Goal: Download file/media

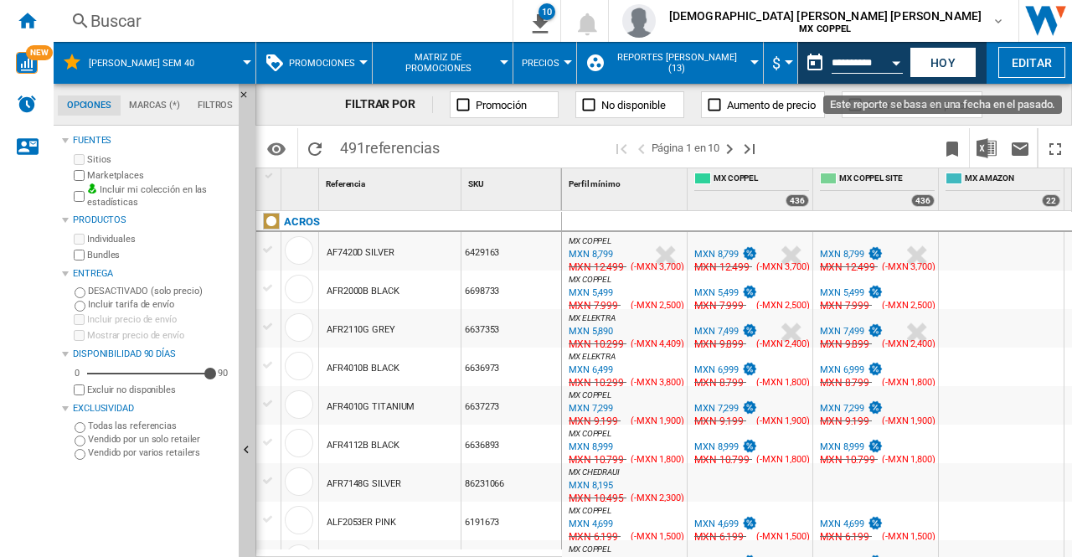
click at [890, 53] on button "Open calendar" at bounding box center [896, 60] width 30 height 30
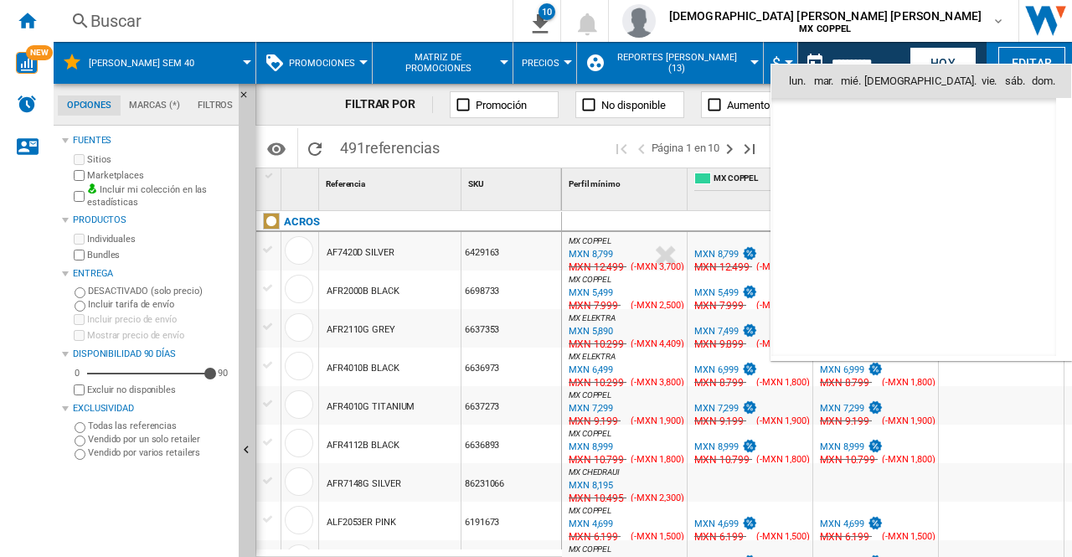
scroll to position [7992, 0]
click at [829, 118] on md-icon "October 2025" at bounding box center [836, 117] width 20 height 20
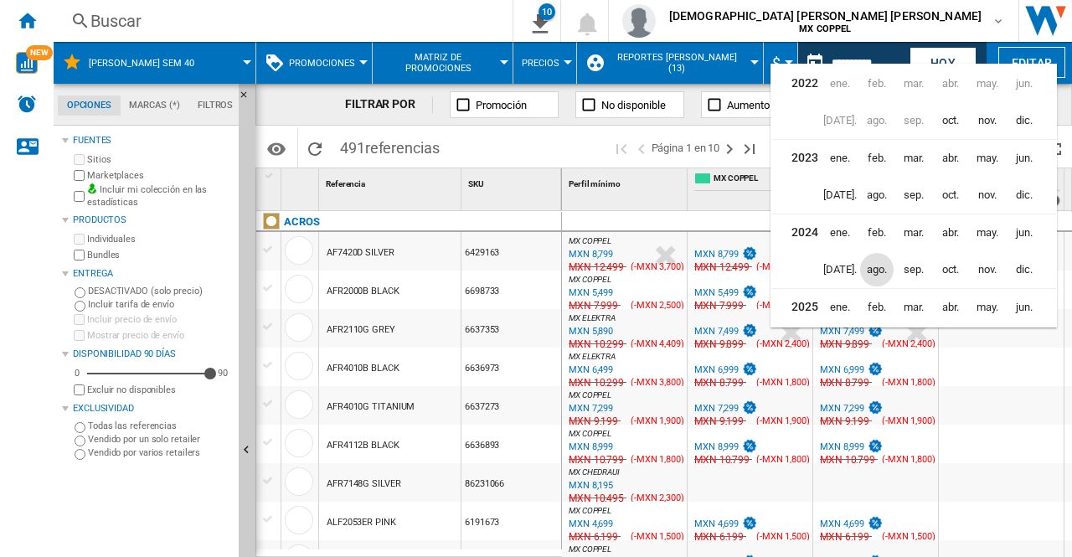
scroll to position [39, 0]
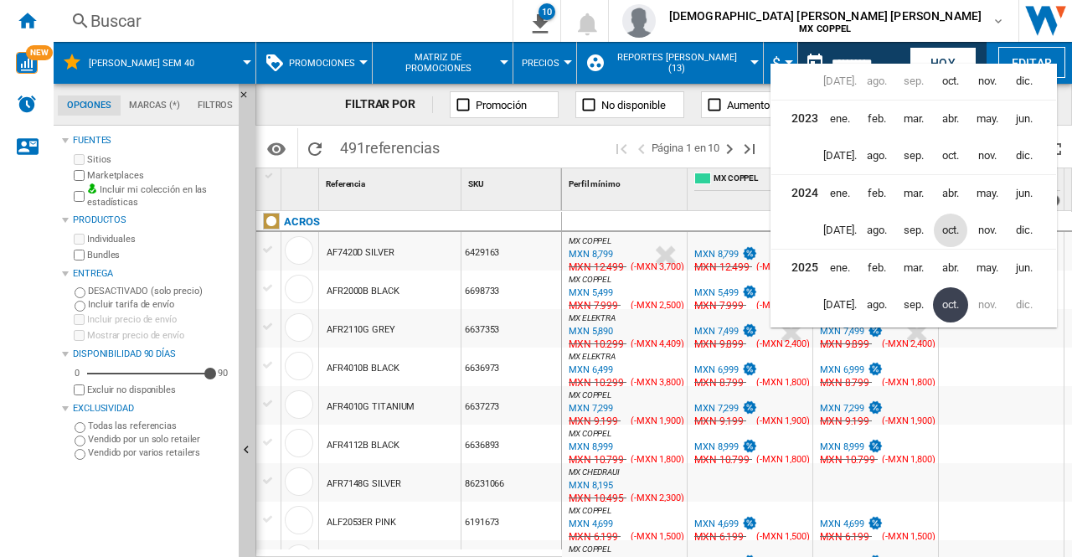
click at [962, 224] on span "oct." at bounding box center [951, 231] width 34 height 34
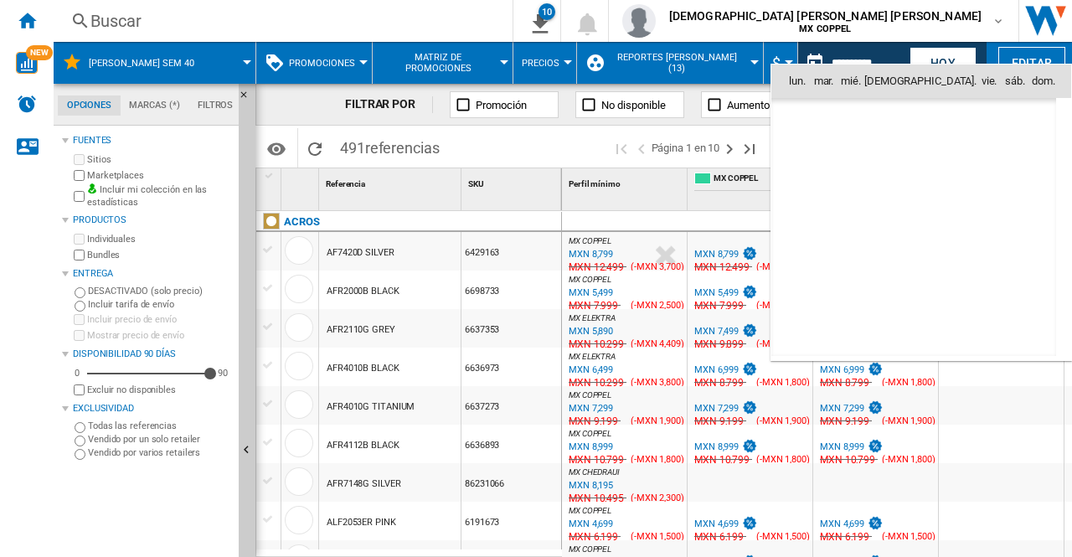
scroll to position [5328, 0]
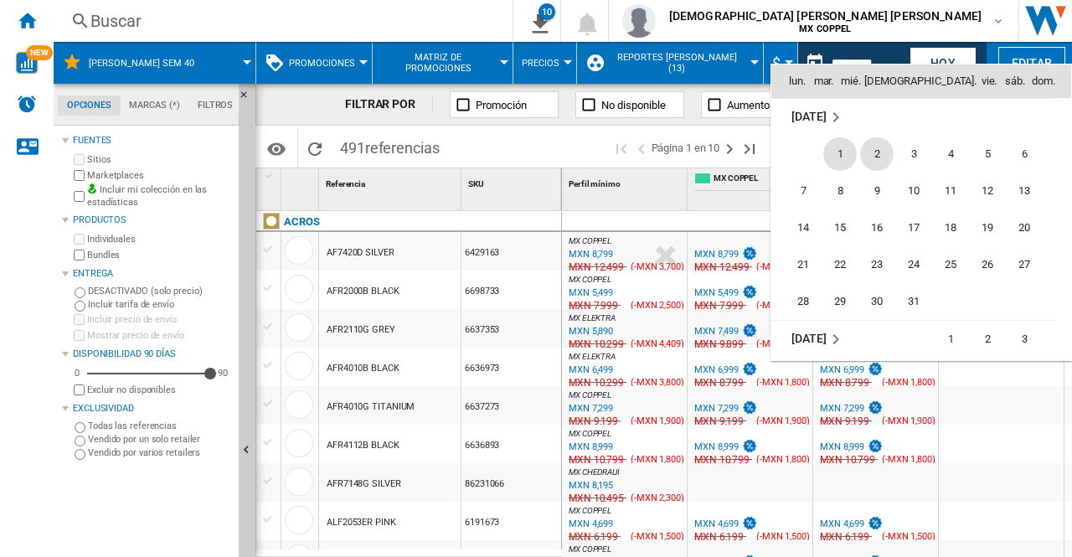
drag, startPoint x: 871, startPoint y: 152, endPoint x: 868, endPoint y: 163, distance: 11.4
click at [871, 153] on span "2" at bounding box center [877, 154] width 34 height 34
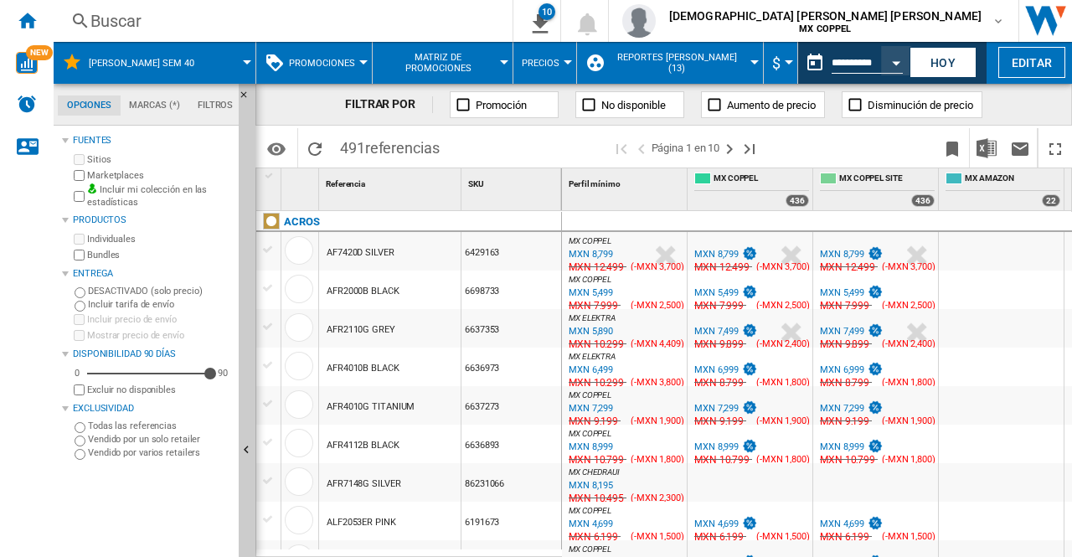
type input "**********"
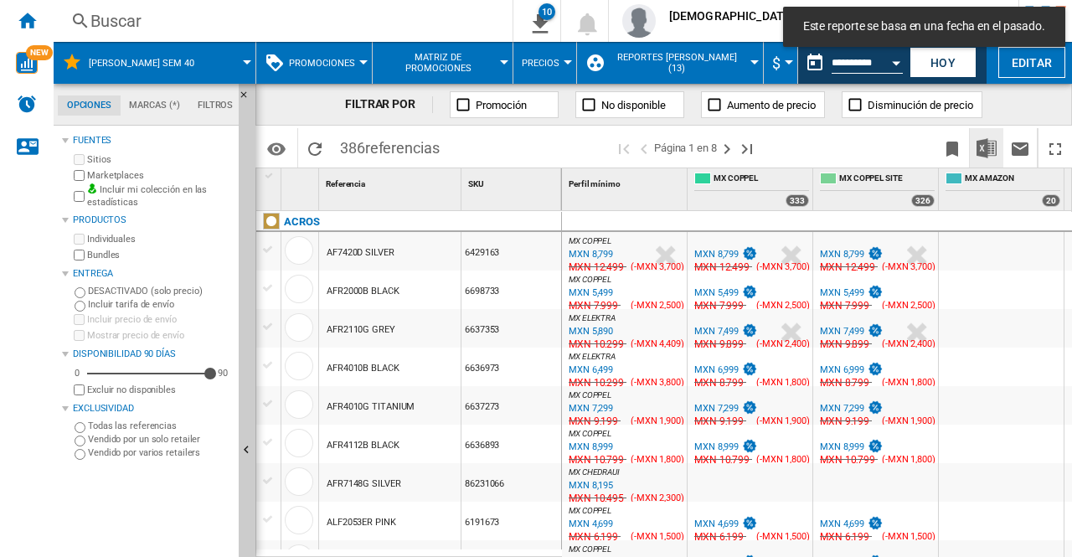
click at [980, 146] on img "Descargar en Excel" at bounding box center [987, 148] width 20 height 20
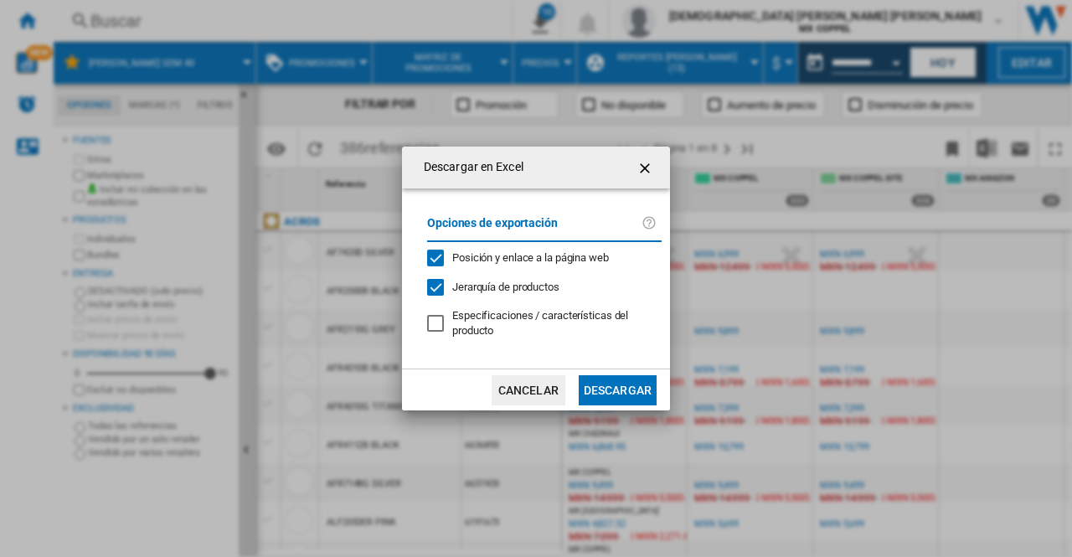
click at [617, 395] on button "Descargar" at bounding box center [618, 390] width 78 height 30
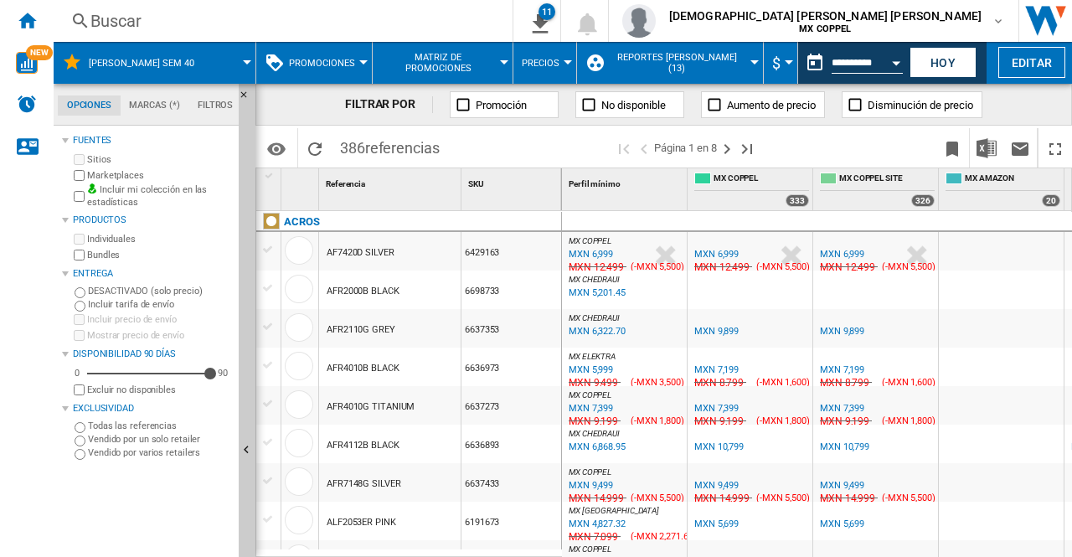
click at [896, 64] on div "Open calendar" at bounding box center [896, 63] width 8 height 4
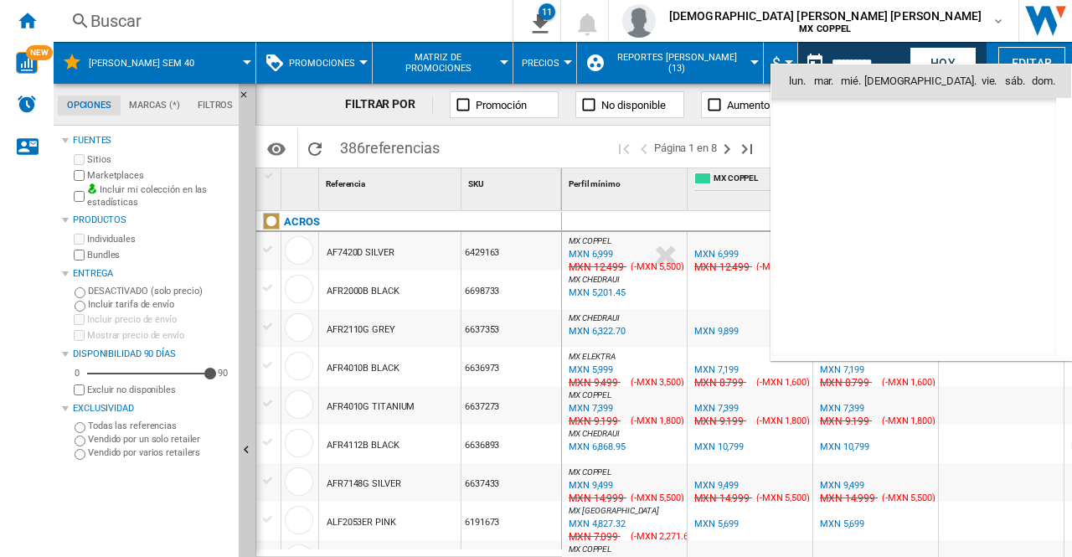
scroll to position [5328, 0]
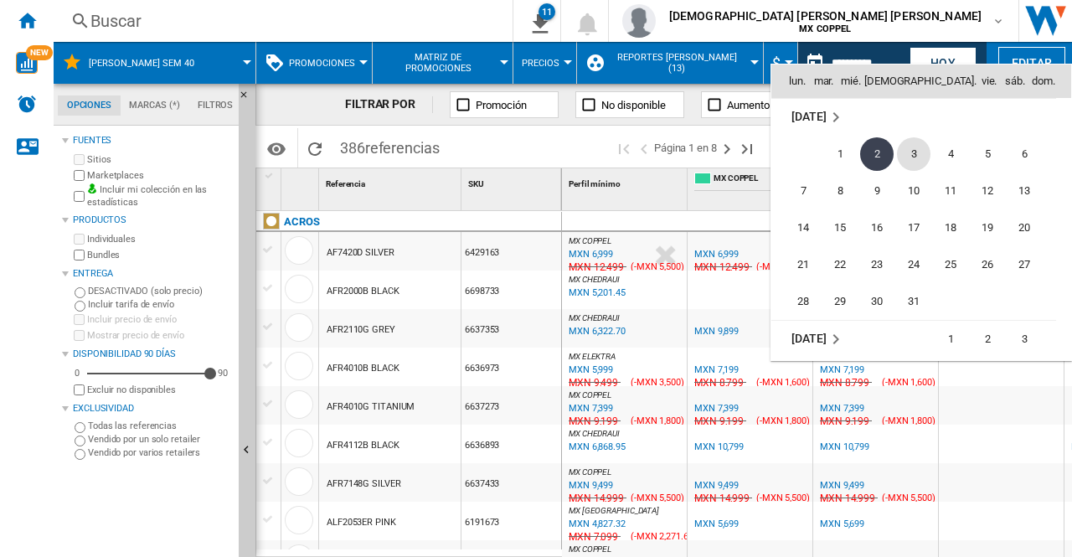
click at [923, 152] on span "3" at bounding box center [914, 154] width 34 height 34
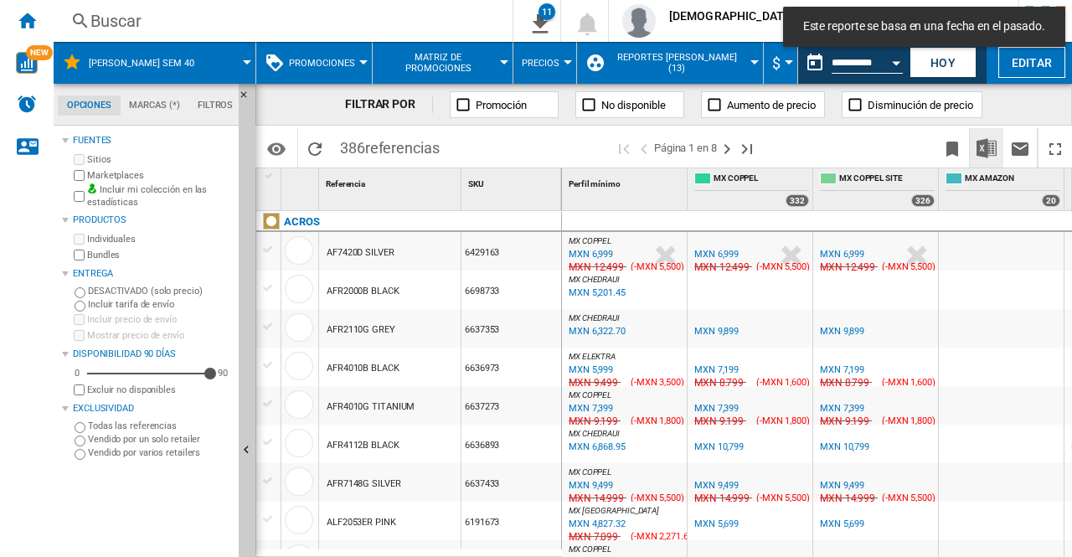
click at [993, 152] on img "Descargar en Excel" at bounding box center [987, 148] width 20 height 20
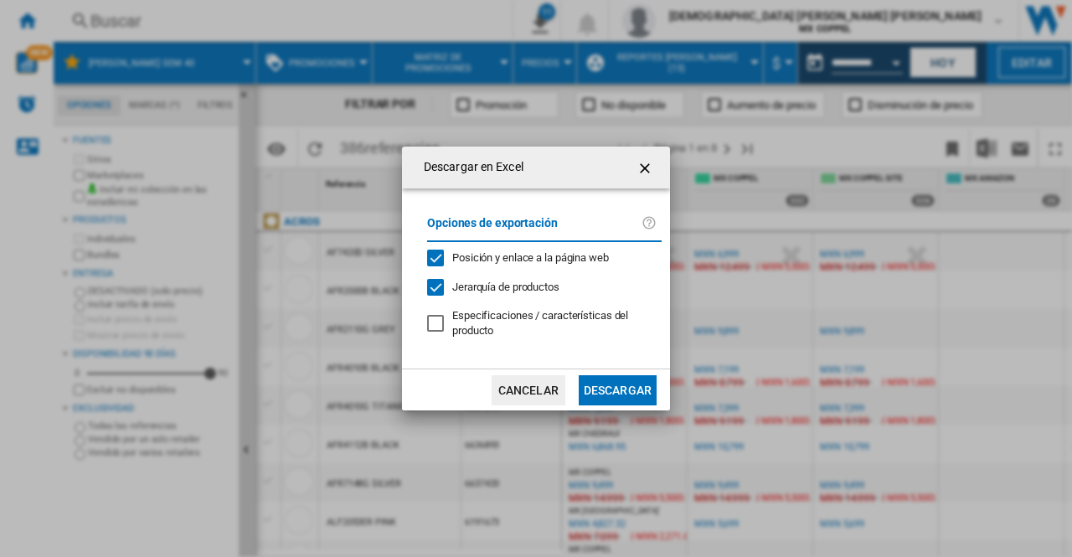
click at [633, 390] on button "Descargar" at bounding box center [618, 390] width 78 height 30
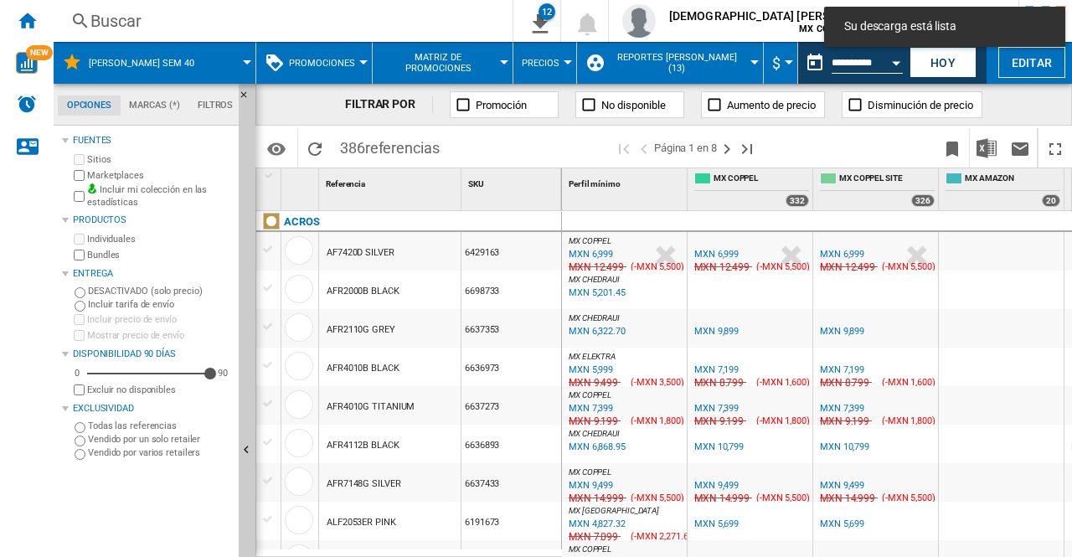
click at [1021, 96] on div "FILTRAR POR Promoción No disponible Aumento de precio Disminución de precio" at bounding box center [664, 105] width 817 height 42
click at [892, 66] on button "Open calendar" at bounding box center [896, 60] width 30 height 30
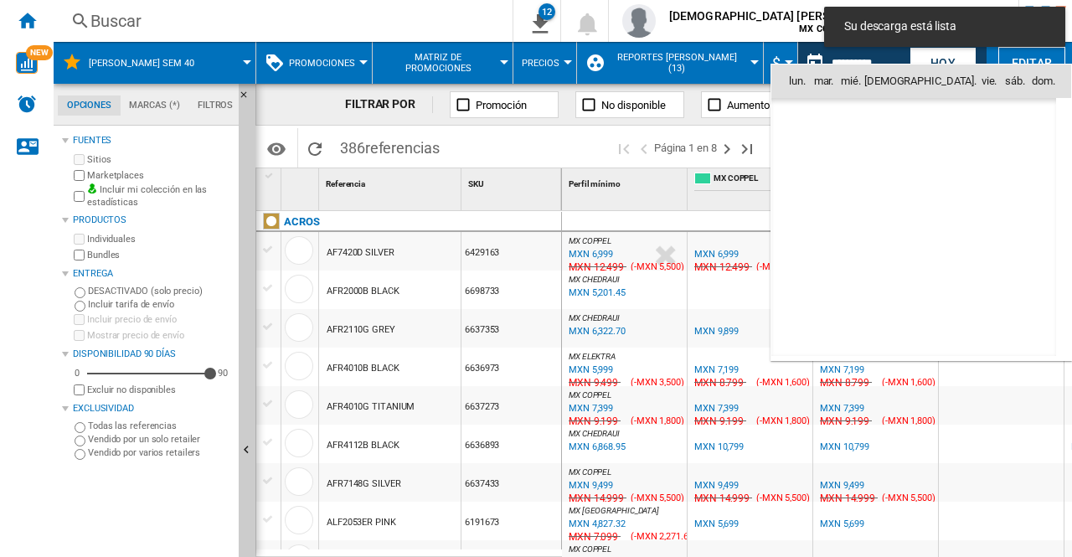
scroll to position [5328, 0]
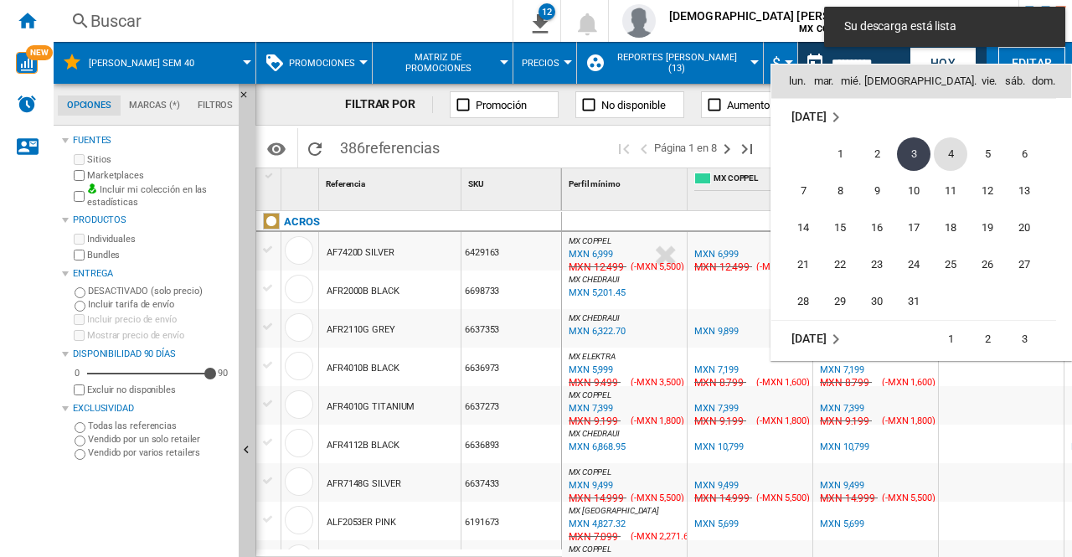
click at [947, 157] on span "4" at bounding box center [951, 154] width 34 height 34
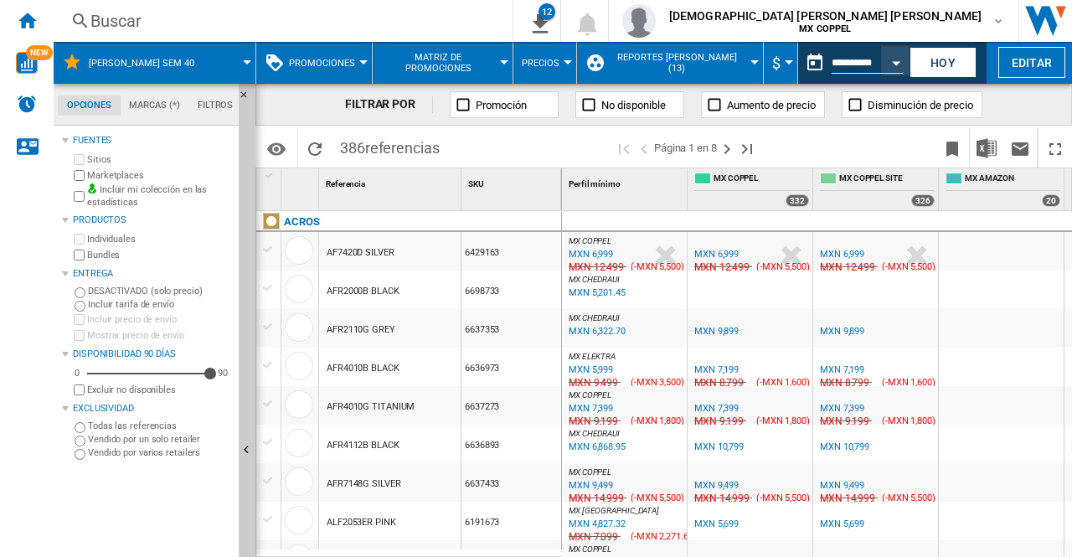
type input "**********"
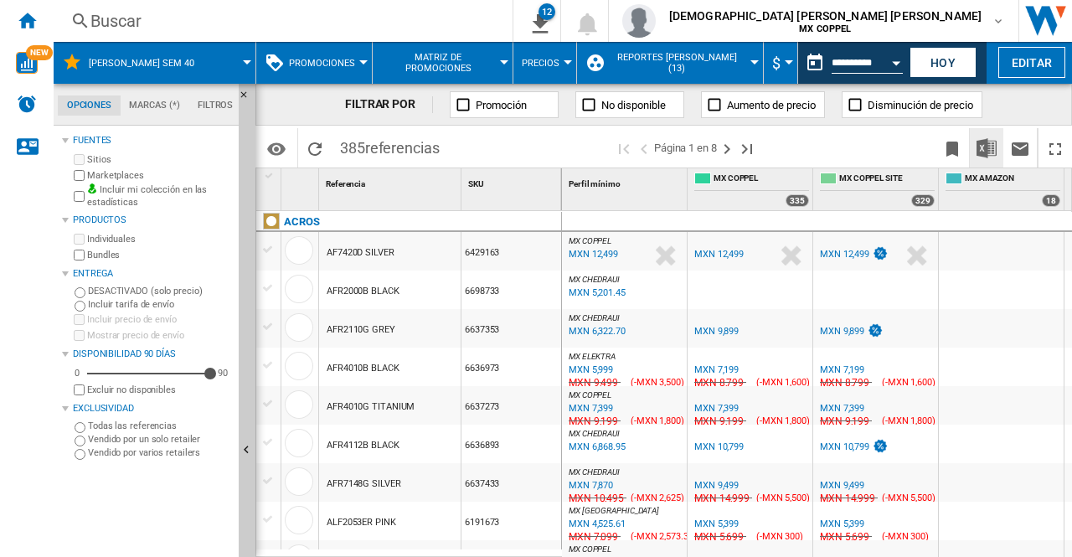
click at [985, 147] on img "Descargar en Excel" at bounding box center [987, 148] width 20 height 20
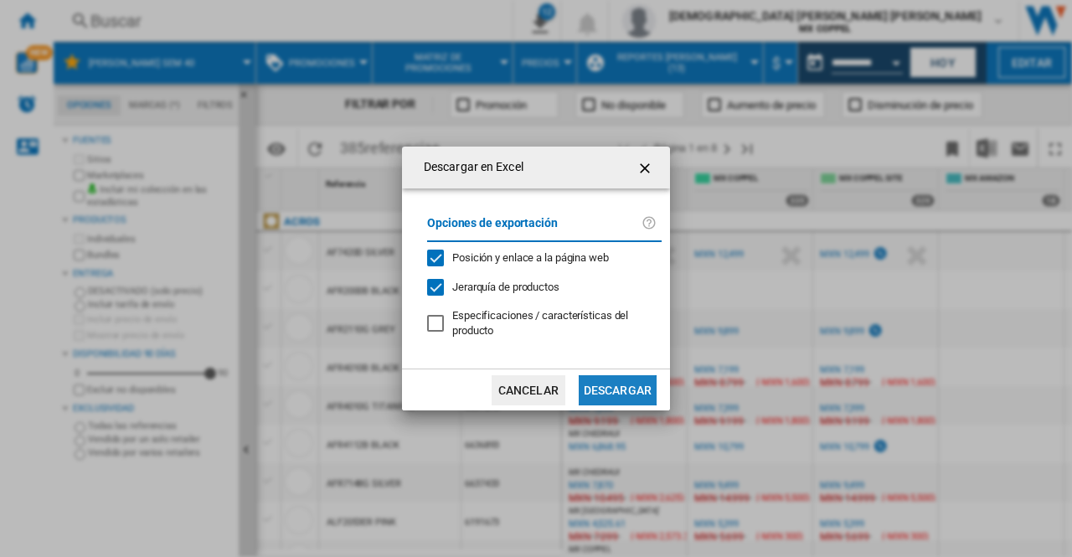
click at [628, 395] on button "Descargar" at bounding box center [618, 390] width 78 height 30
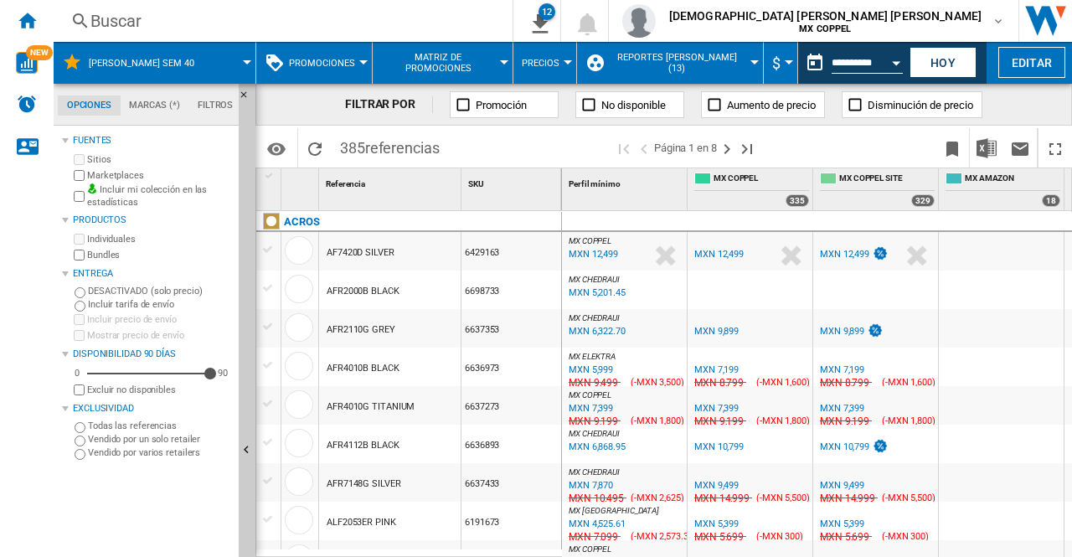
click at [894, 59] on button "Open calendar" at bounding box center [896, 60] width 30 height 30
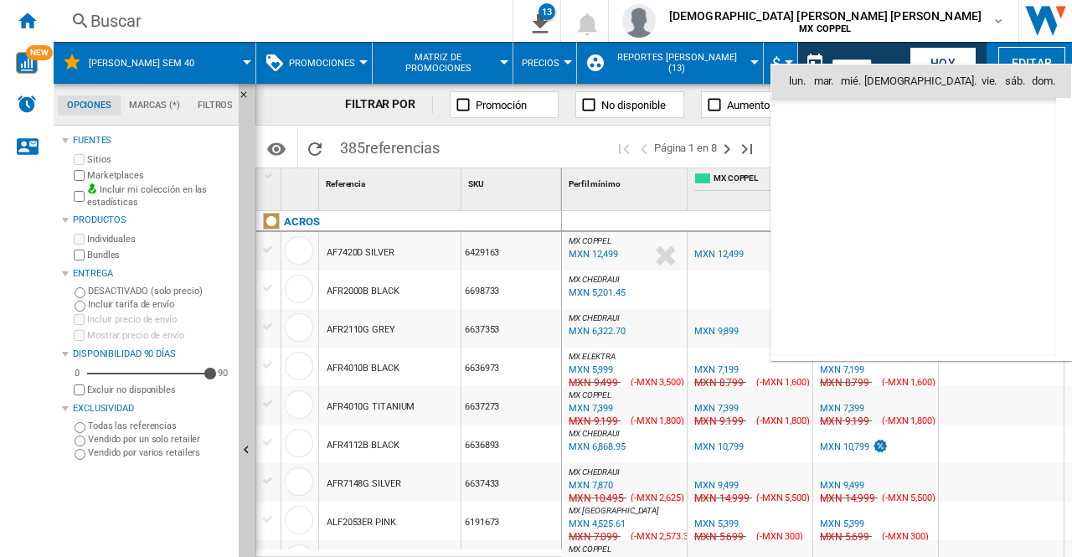
scroll to position [5328, 0]
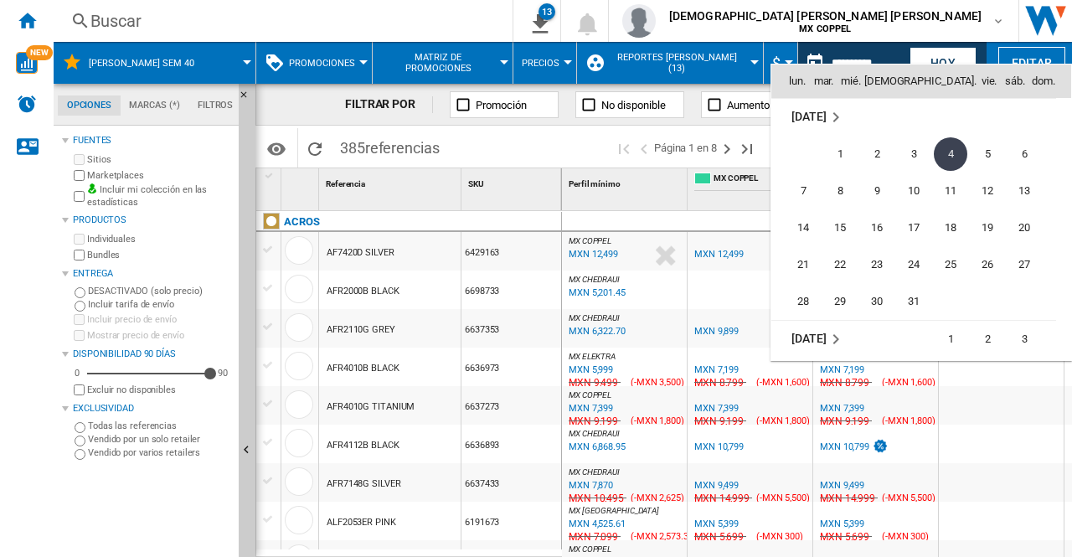
click at [981, 152] on span "5" at bounding box center [988, 154] width 34 height 34
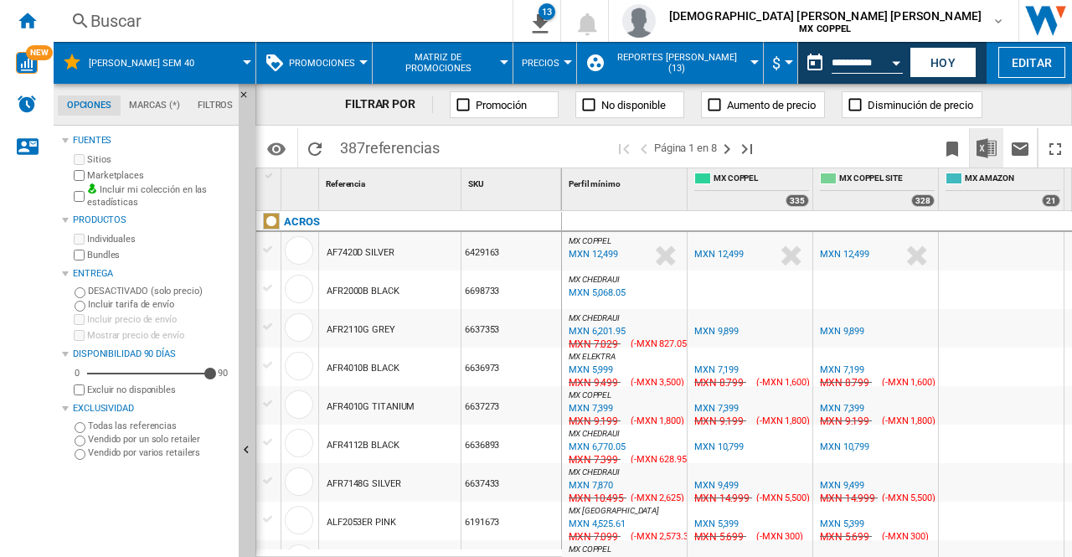
click at [990, 153] on img "Descargar en Excel" at bounding box center [987, 148] width 20 height 20
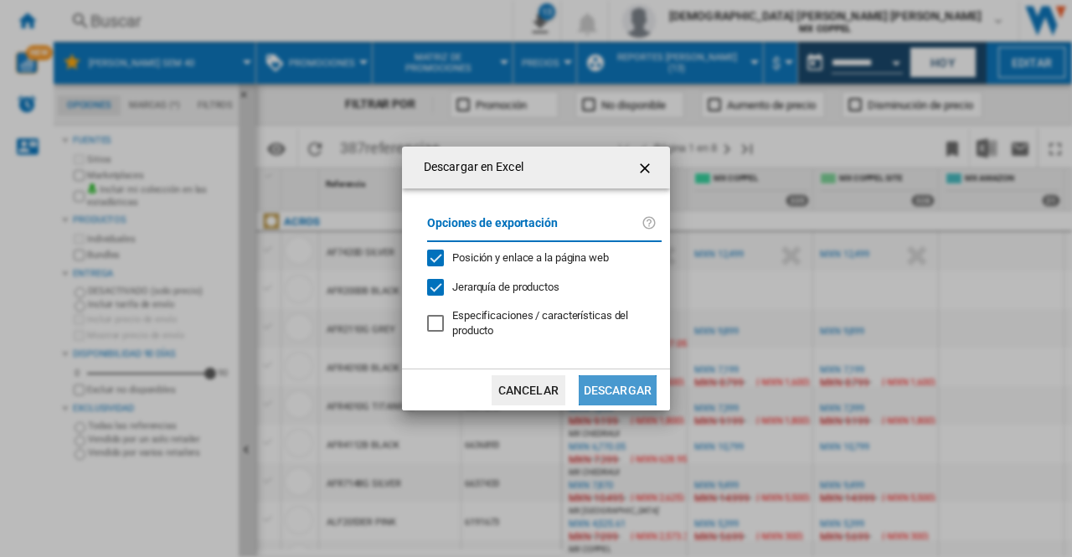
click at [633, 387] on button "Descargar" at bounding box center [618, 390] width 78 height 30
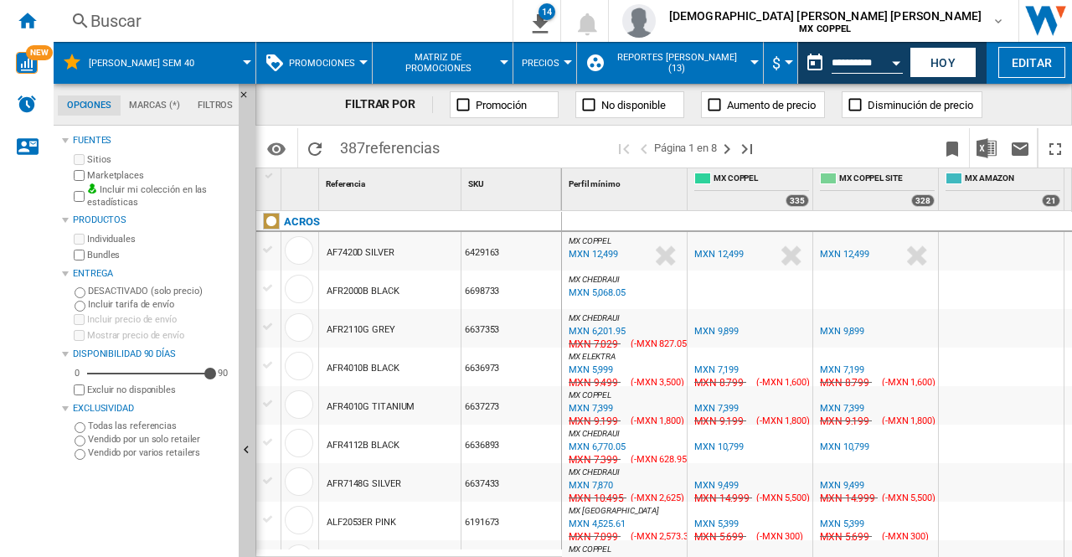
click at [1012, 103] on div "FILTRAR POR Promoción No disponible Aumento de precio Disminución de precio" at bounding box center [664, 105] width 817 height 42
click at [890, 59] on button "Open calendar" at bounding box center [896, 60] width 30 height 30
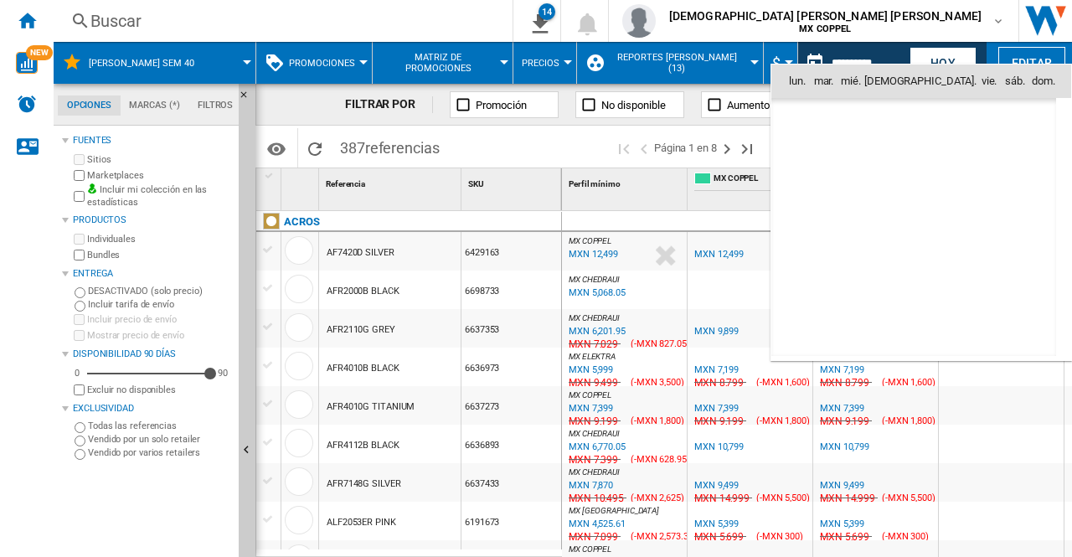
scroll to position [5328, 0]
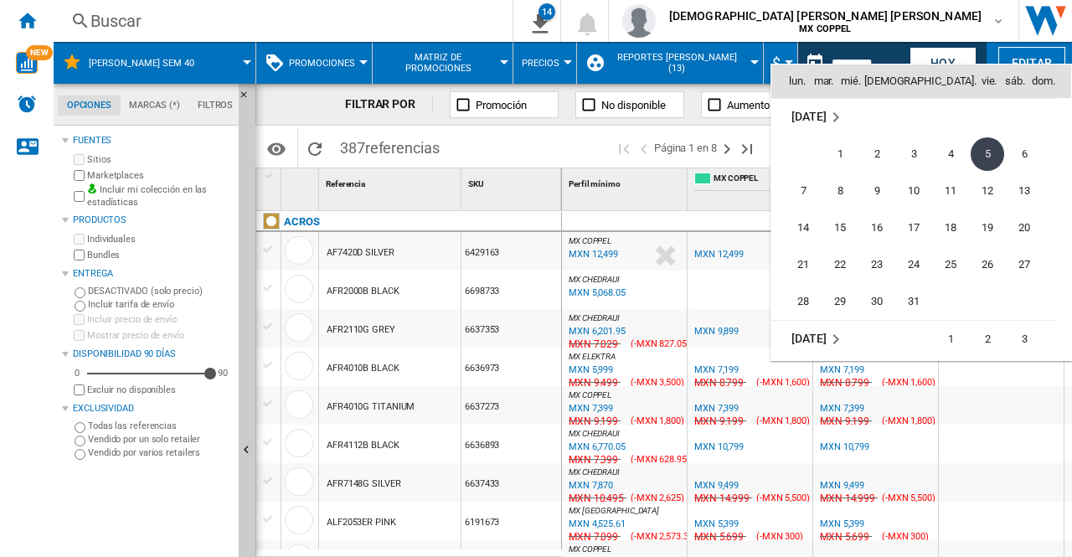
click at [1018, 163] on span "6" at bounding box center [1025, 154] width 34 height 34
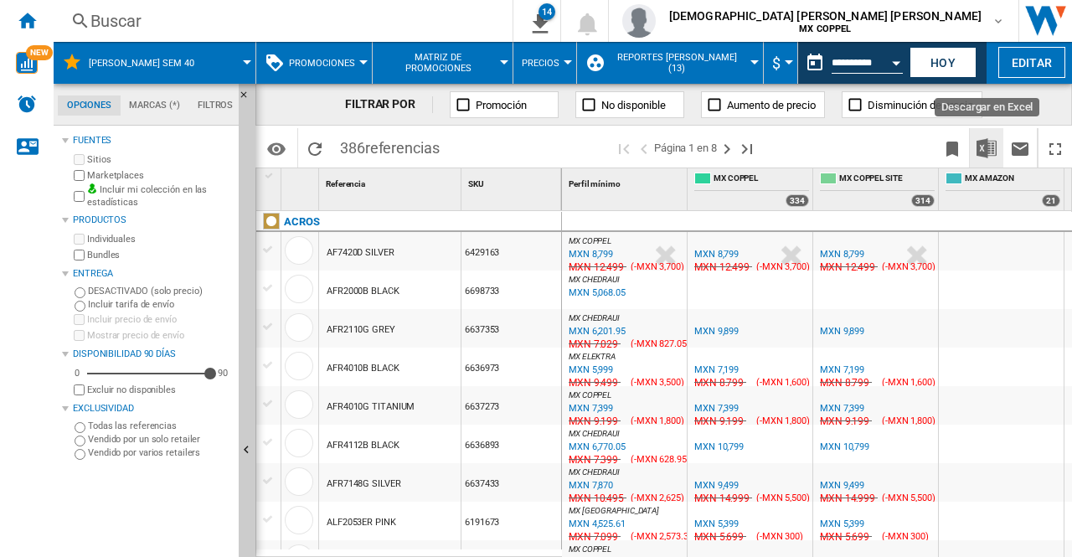
click at [981, 148] on img "Descargar en Excel" at bounding box center [987, 148] width 20 height 20
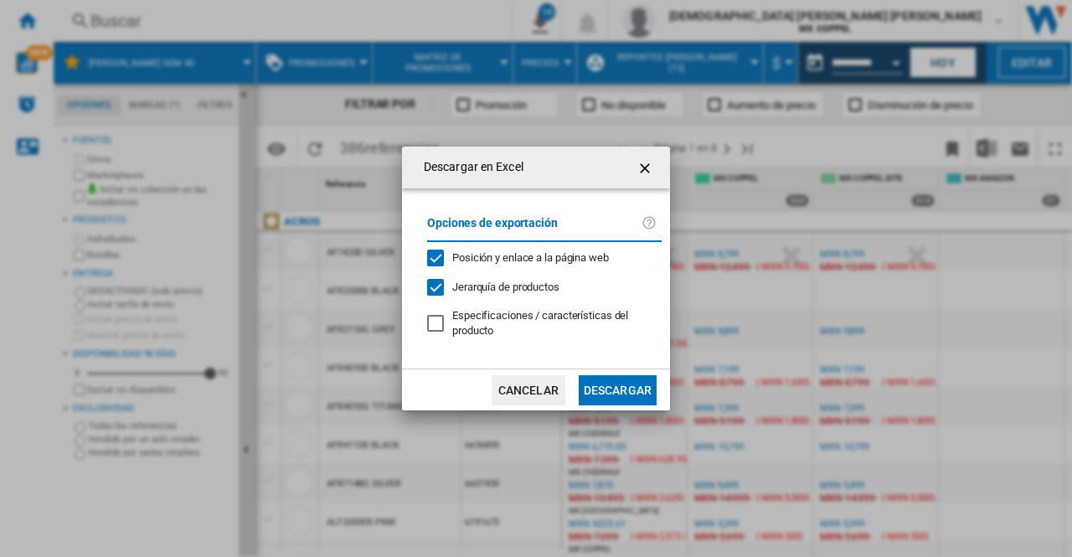
click at [602, 394] on button "Descargar" at bounding box center [618, 390] width 78 height 30
